Goal: Information Seeking & Learning: Understand process/instructions

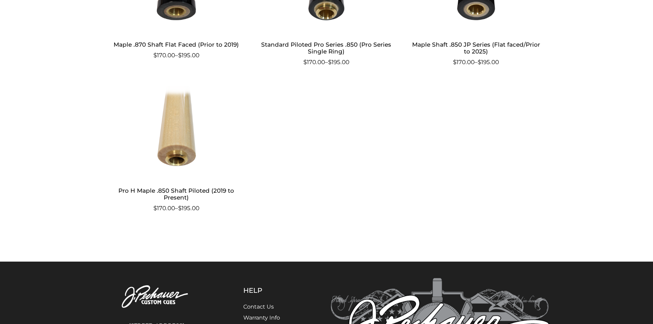
scroll to position [542, 0]
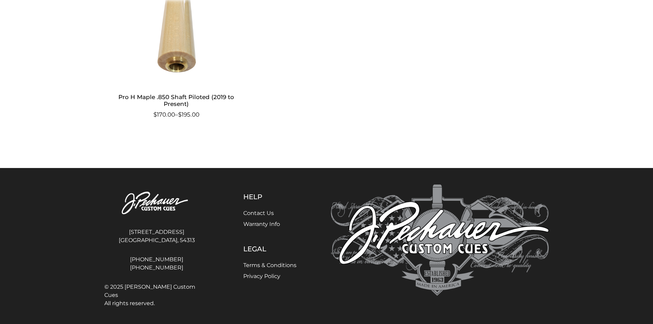
click at [270, 224] on link "Warranty Info" at bounding box center [261, 224] width 37 height 7
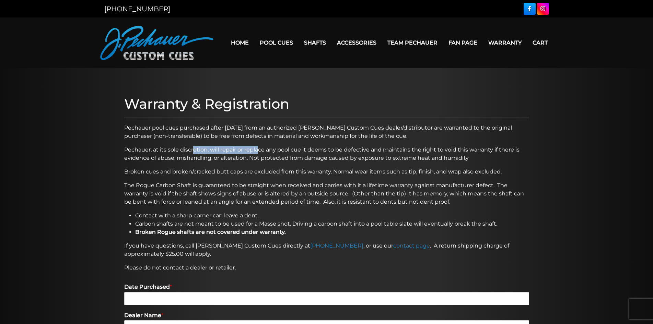
drag, startPoint x: 194, startPoint y: 154, endPoint x: 261, endPoint y: 154, distance: 66.2
click at [261, 154] on p "Pechauer, at its sole discretion, will repair or replace any pool cue it deems …" at bounding box center [326, 154] width 405 height 16
click at [315, 146] on p "Pechauer, at its sole discretion, will repair or replace any pool cue it deems …" at bounding box center [326, 154] width 405 height 16
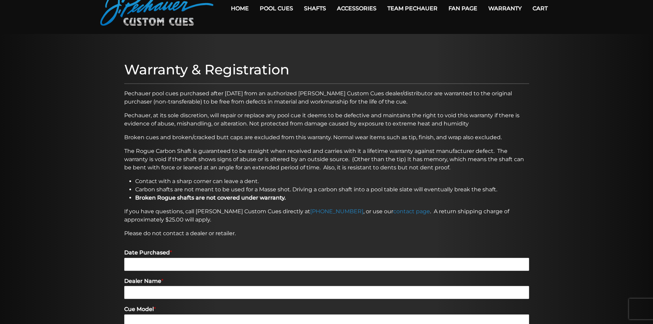
scroll to position [34, 0]
